Goal: Task Accomplishment & Management: Complete application form

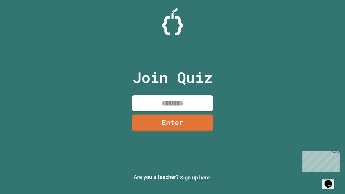
click at [196, 177] on link "Sign up here." at bounding box center [196, 177] width 32 height 6
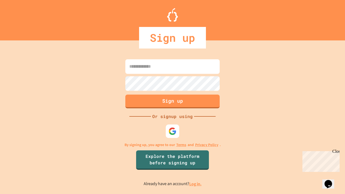
click at [196, 184] on link "Log in." at bounding box center [195, 184] width 12 height 6
